Goal: Information Seeking & Learning: Learn about a topic

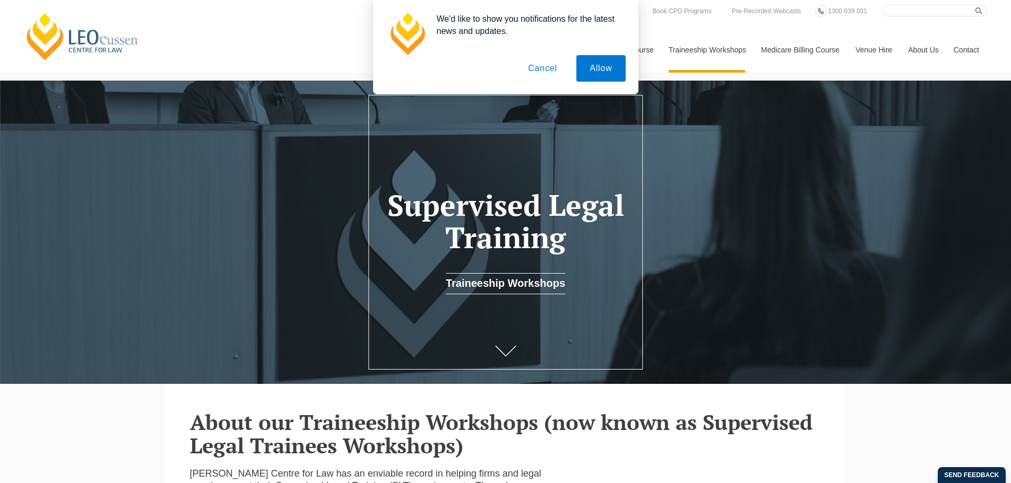
click at [541, 72] on button "Cancel" at bounding box center [543, 68] width 56 height 27
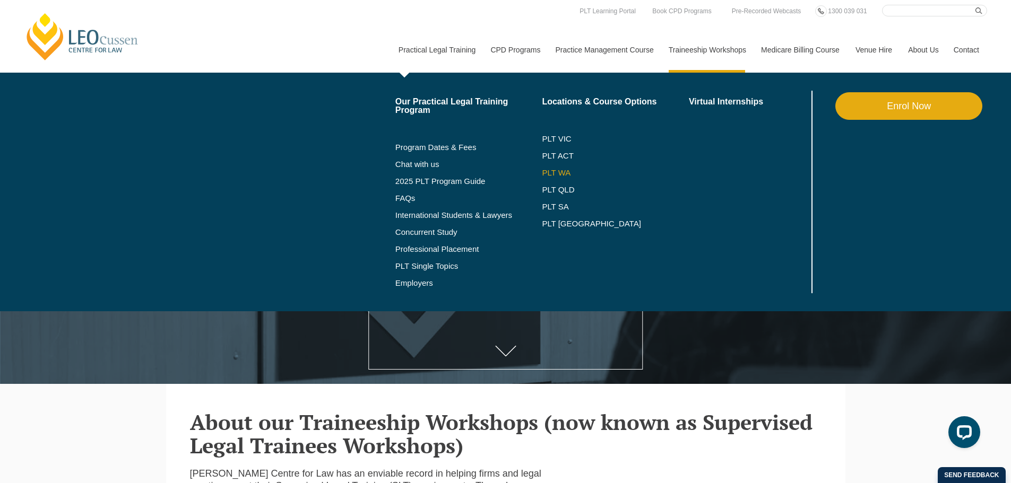
click at [552, 172] on link "PLT WA" at bounding box center [602, 173] width 120 height 8
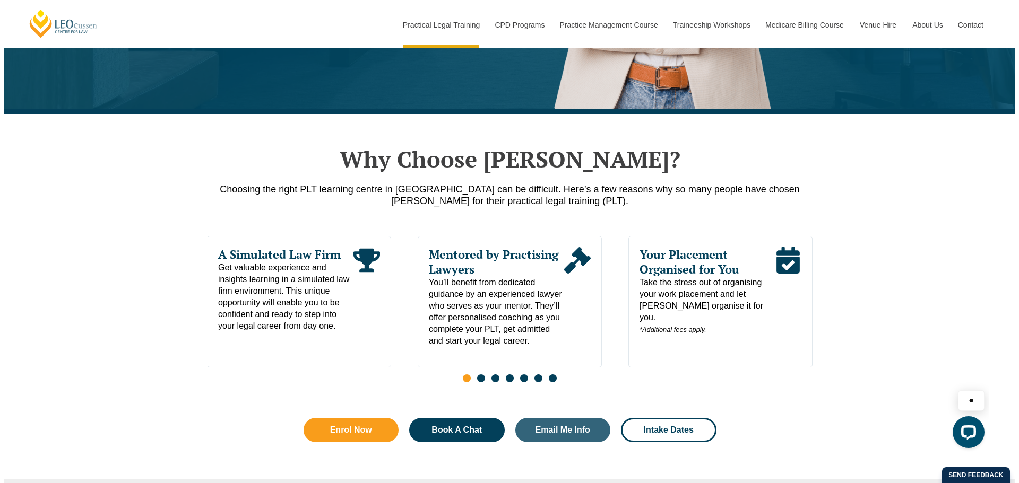
scroll to position [425, 0]
